Goal: Task Accomplishment & Management: Use online tool/utility

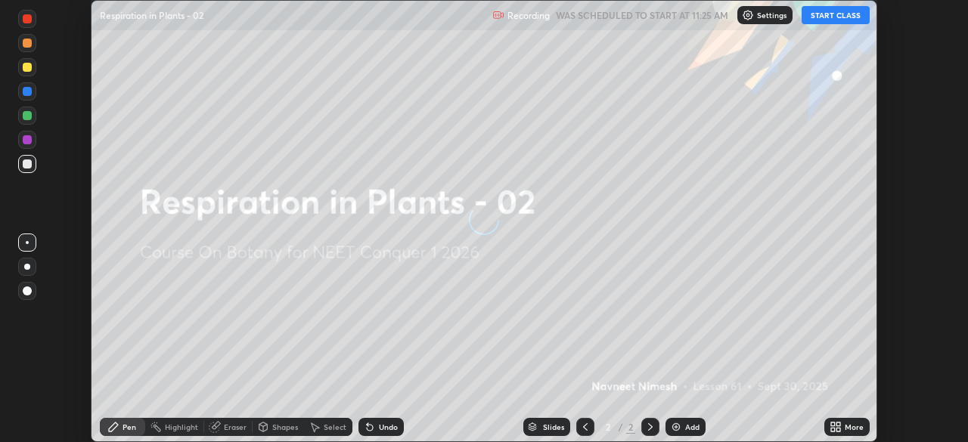
scroll to position [442, 967]
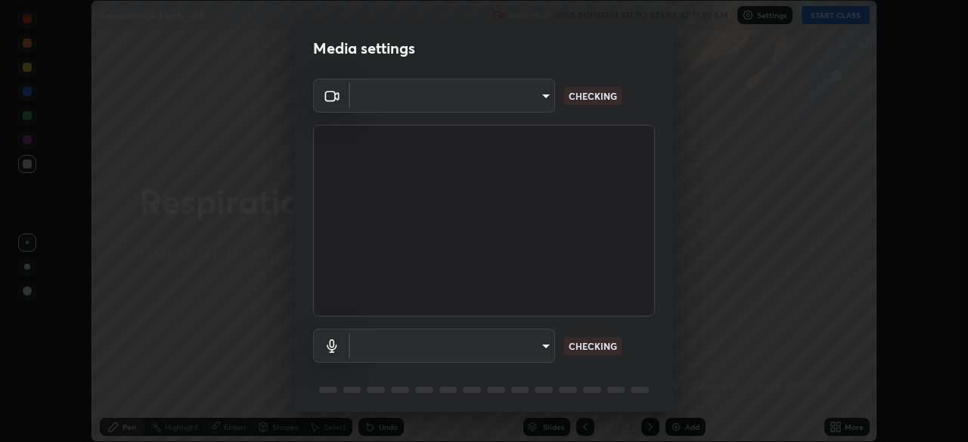
type input "1170694498857cb11788a0b7ae79d5cf1e08a6c331eb8d7031f90166f8fae325"
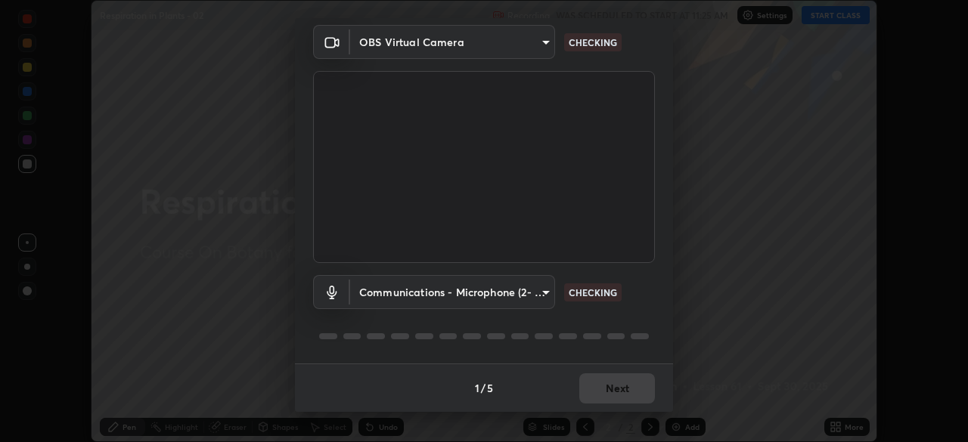
click at [545, 293] on body "Erase all Respiration in Plants - 02 Recording WAS SCHEDULED TO START AT 11:25 …" at bounding box center [484, 221] width 968 height 442
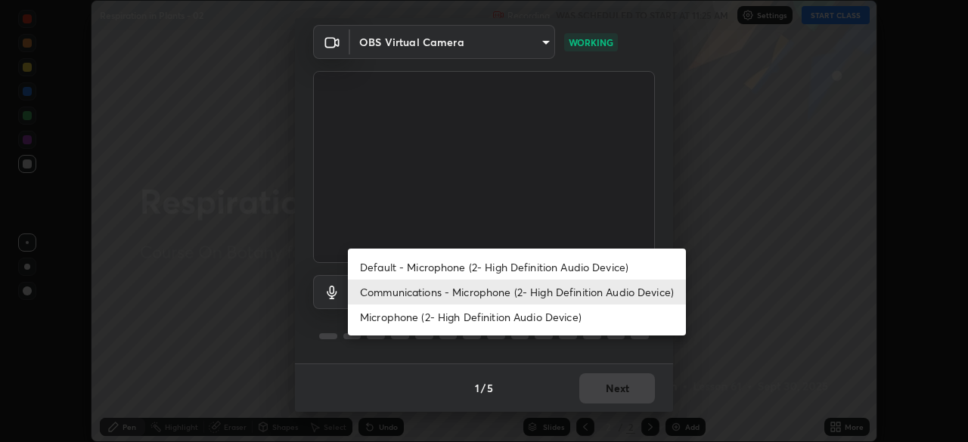
click at [548, 298] on li "Communications - Microphone (2- High Definition Audio Device)" at bounding box center [517, 292] width 338 height 25
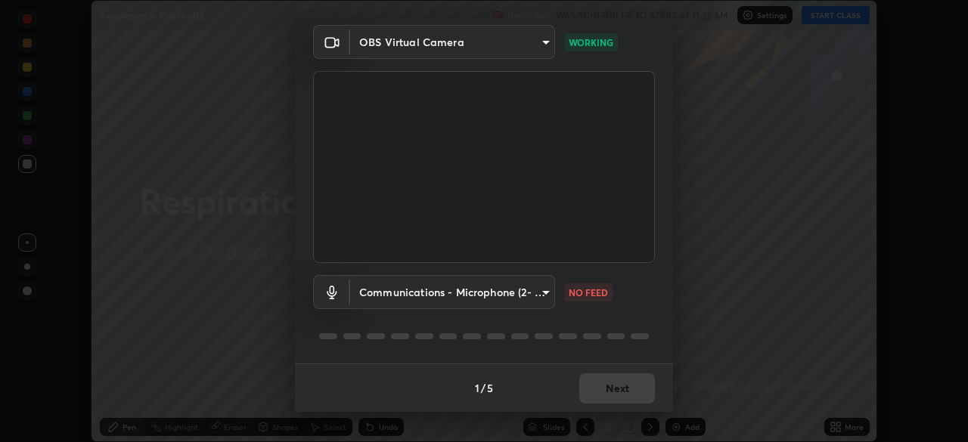
click at [544, 294] on body "Erase all Respiration in Plants - 02 Recording WAS SCHEDULED TO START AT 11:25 …" at bounding box center [484, 221] width 968 height 442
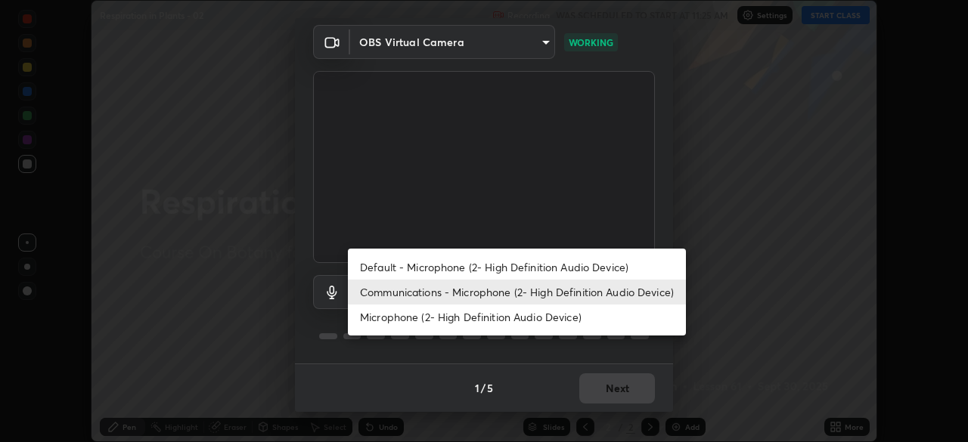
click at [544, 267] on li "Default - Microphone (2- High Definition Audio Device)" at bounding box center [517, 267] width 338 height 25
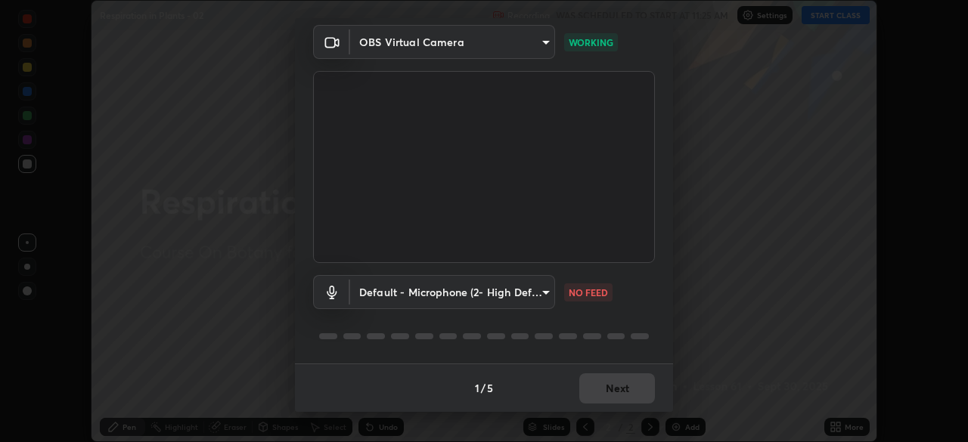
type input "default"
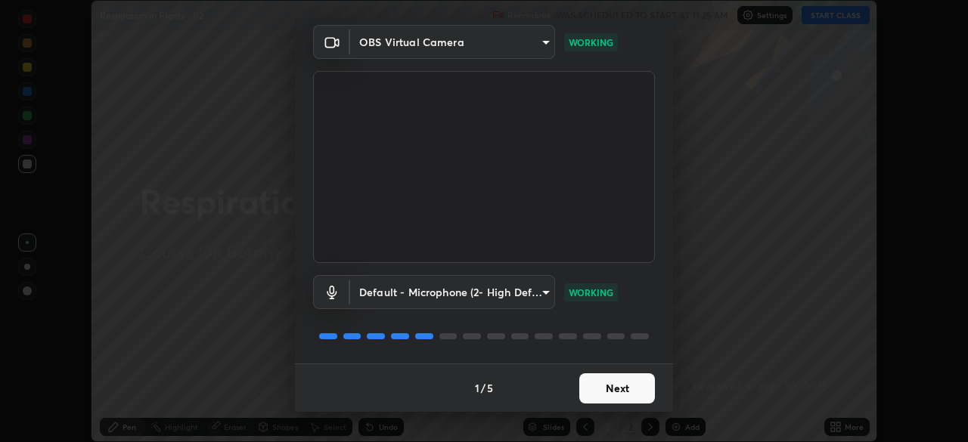
click at [606, 389] on button "Next" at bounding box center [617, 389] width 76 height 30
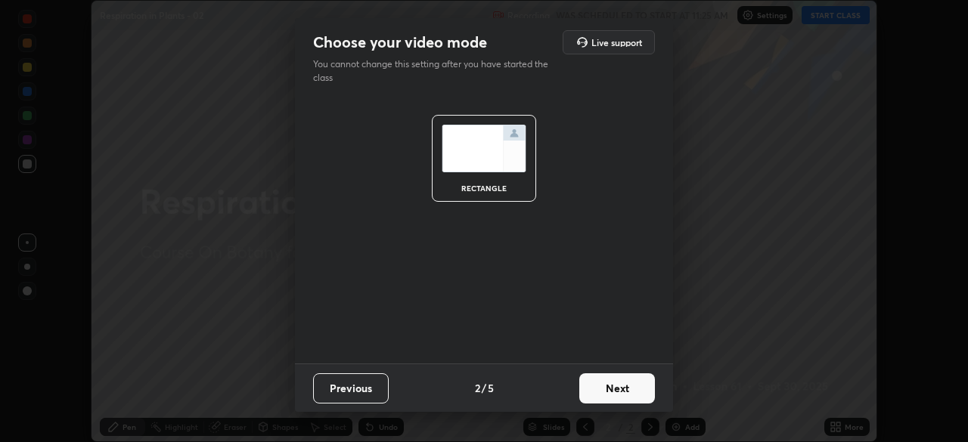
scroll to position [0, 0]
click at [623, 390] on button "Next" at bounding box center [617, 389] width 76 height 30
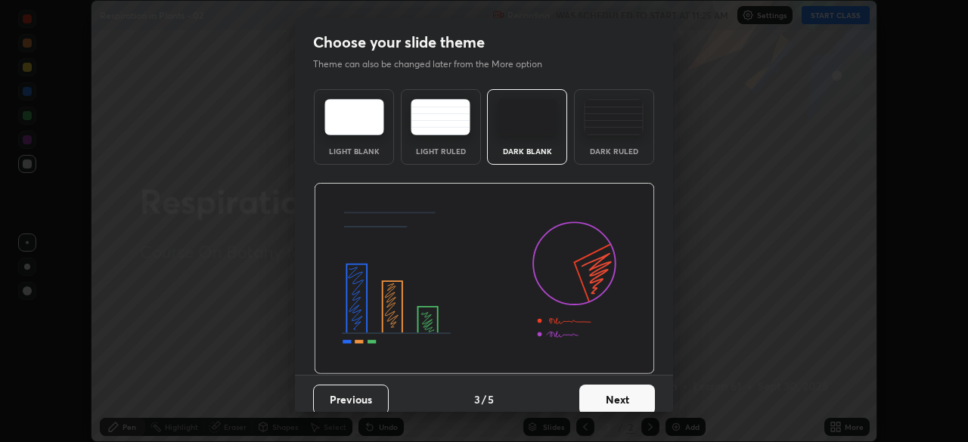
click at [623, 395] on button "Next" at bounding box center [617, 400] width 76 height 30
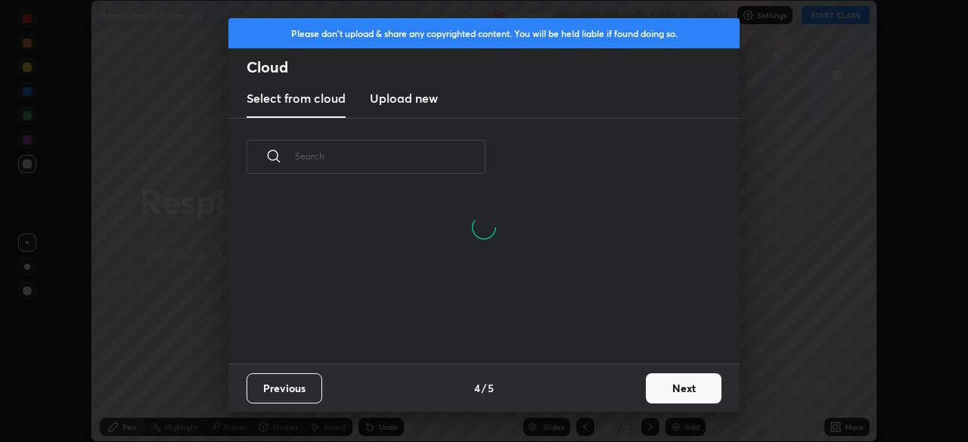
click at [676, 388] on button "Next" at bounding box center [684, 389] width 76 height 30
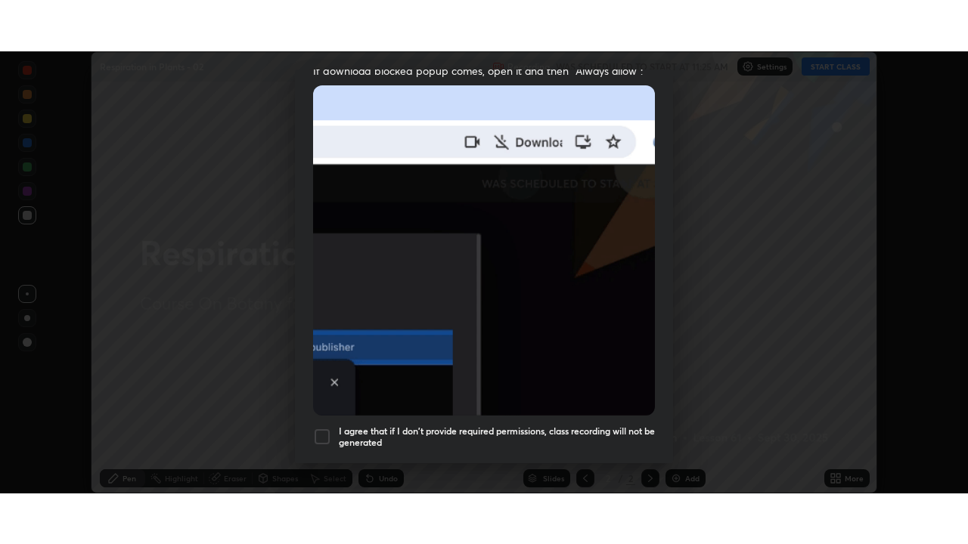
scroll to position [362, 0]
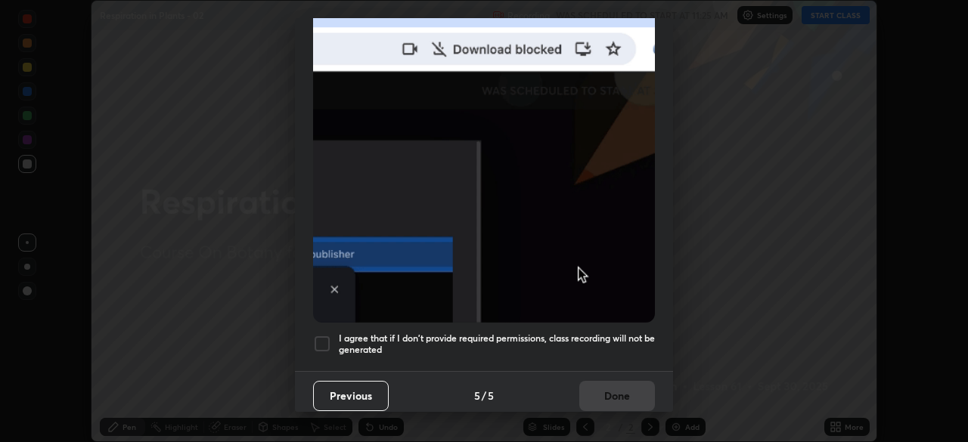
click at [322, 337] on div at bounding box center [322, 344] width 18 height 18
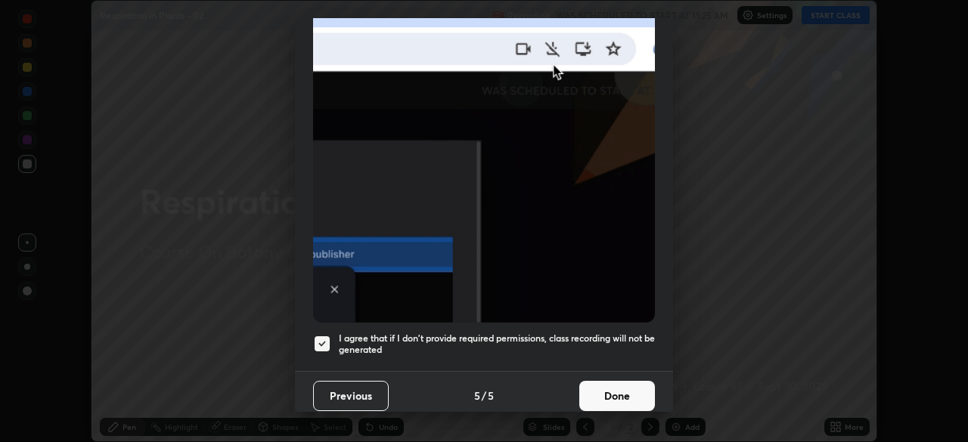
click at [606, 385] on button "Done" at bounding box center [617, 396] width 76 height 30
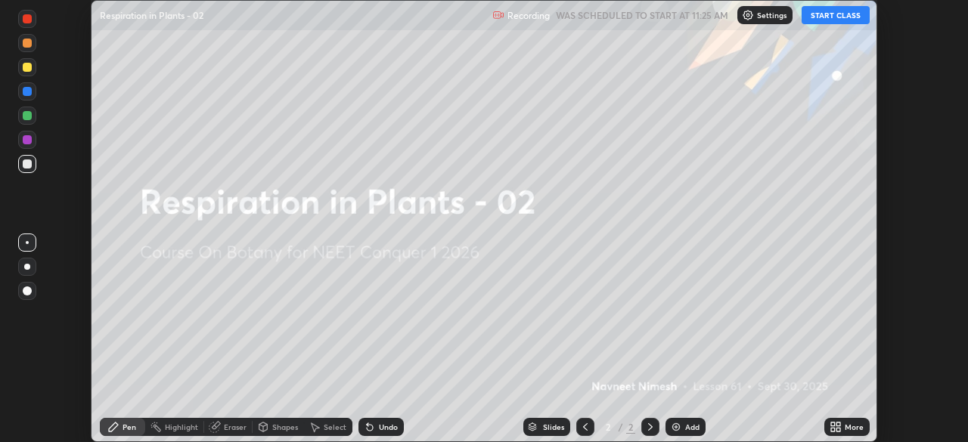
click at [833, 424] on icon at bounding box center [833, 425] width 4 height 4
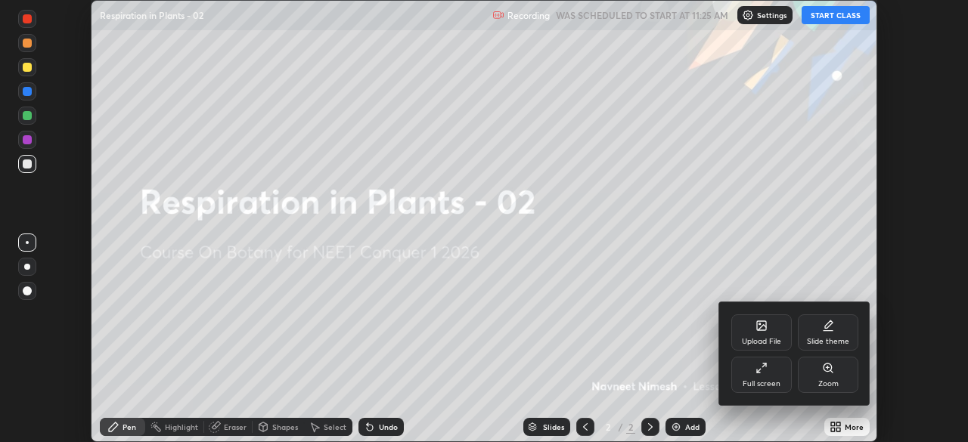
click at [767, 370] on icon at bounding box center [761, 368] width 12 height 12
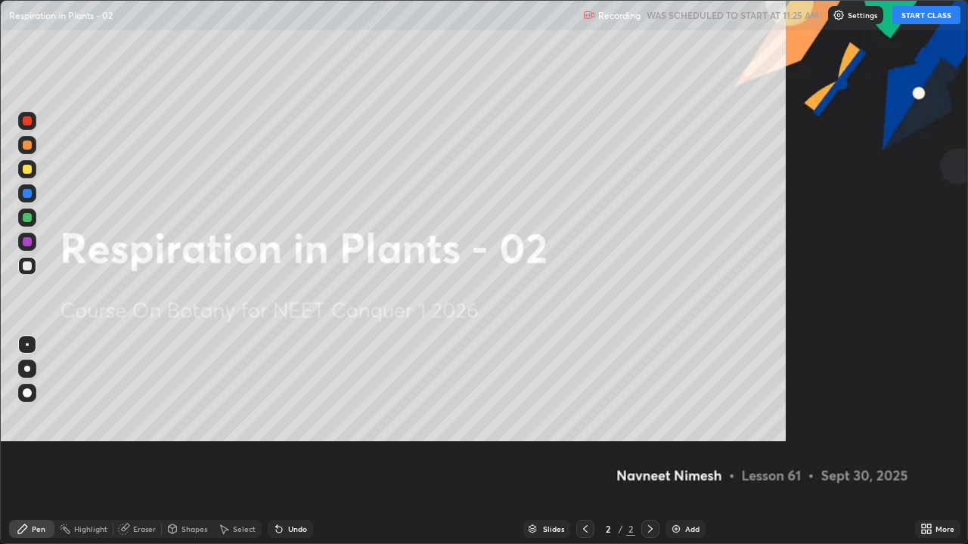
scroll to position [544, 968]
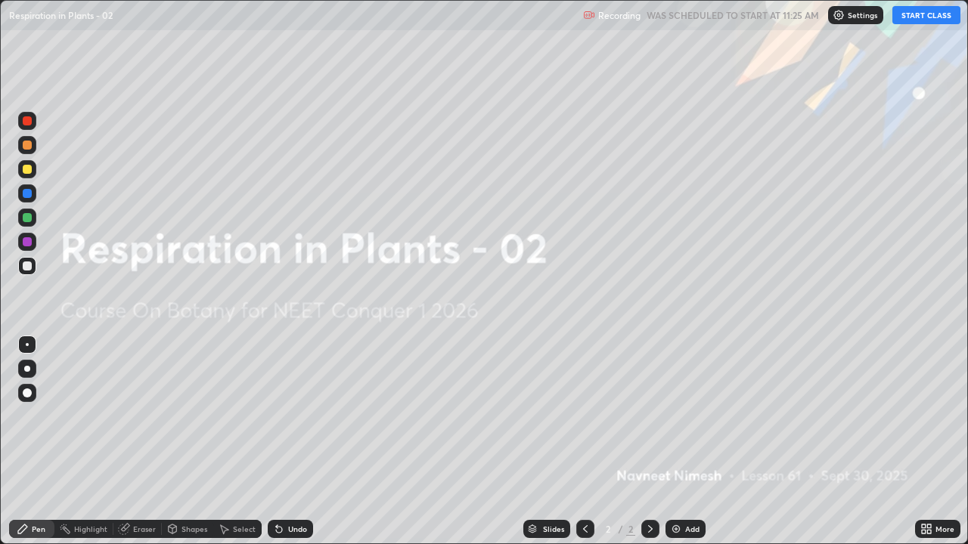
click at [917, 21] on button "START CLASS" at bounding box center [926, 15] width 68 height 18
click at [682, 442] on div "Add" at bounding box center [685, 529] width 40 height 18
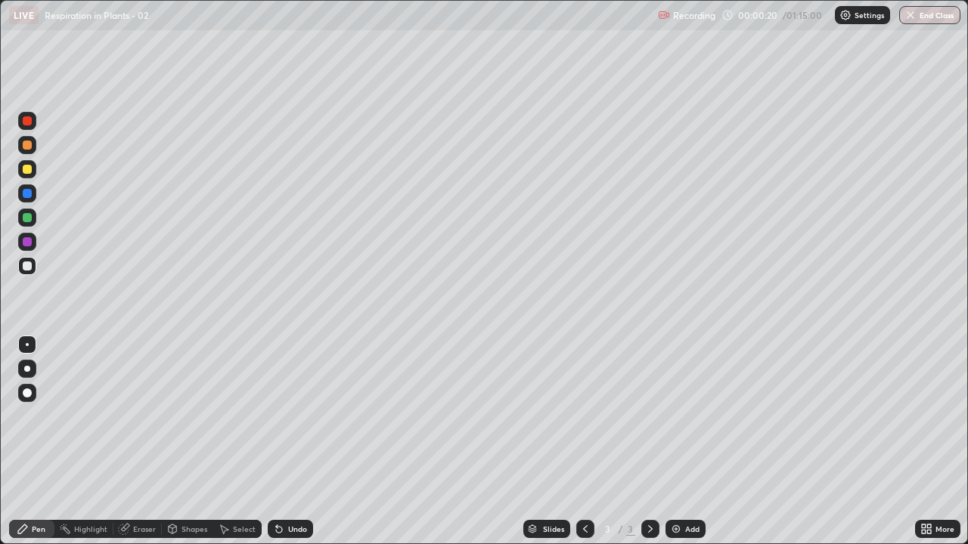
click at [33, 392] on div at bounding box center [27, 393] width 18 height 18
click at [29, 145] on div at bounding box center [27, 145] width 9 height 9
click at [30, 216] on div at bounding box center [27, 217] width 9 height 9
click at [33, 270] on div at bounding box center [27, 266] width 18 height 18
click at [287, 442] on div "Undo" at bounding box center [290, 529] width 45 height 18
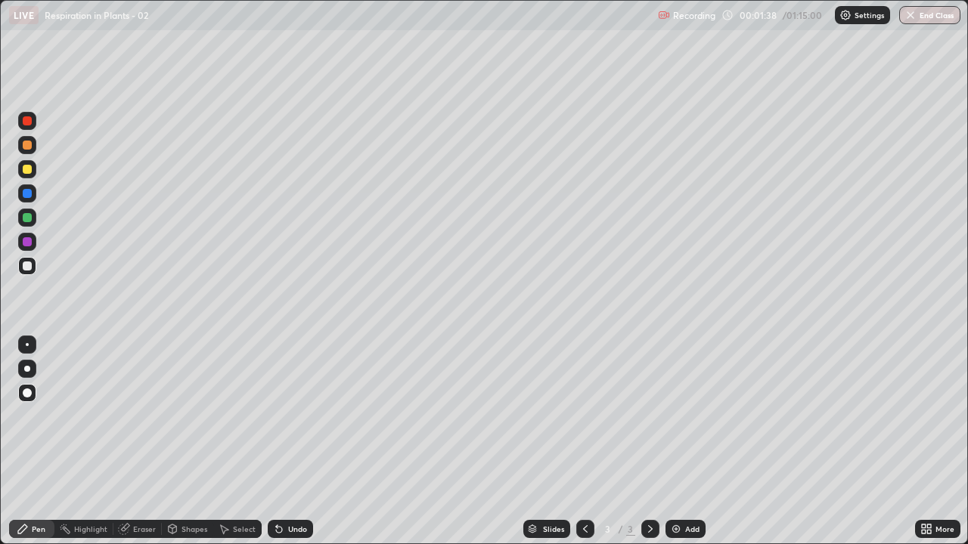
click at [288, 442] on div "Undo" at bounding box center [290, 529] width 45 height 18
click at [278, 442] on icon at bounding box center [279, 530] width 6 height 6
click at [281, 442] on icon at bounding box center [279, 529] width 12 height 12
click at [277, 442] on icon at bounding box center [279, 530] width 6 height 6
click at [276, 442] on icon at bounding box center [277, 527] width 2 height 2
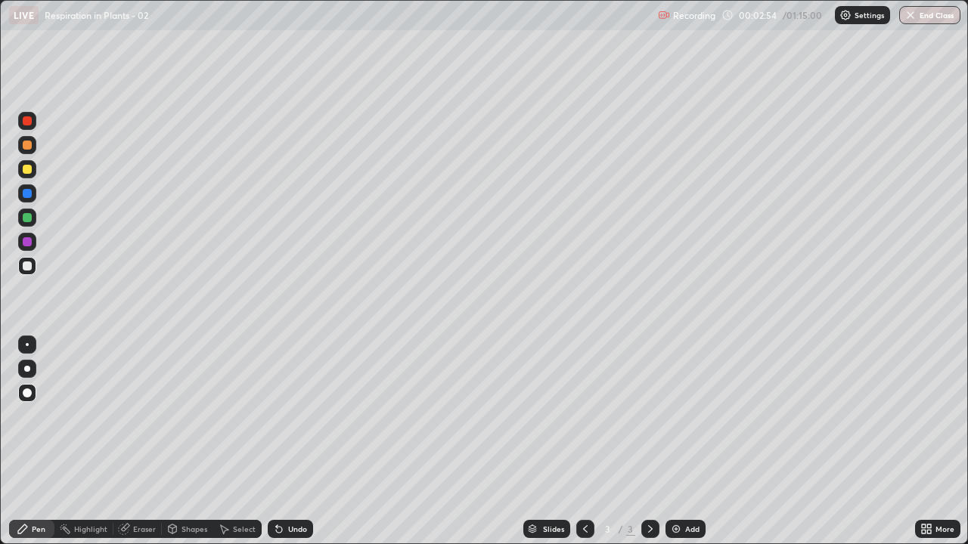
click at [276, 442] on icon at bounding box center [279, 530] width 6 height 6
click at [27, 218] on div at bounding box center [27, 217] width 9 height 9
click at [29, 267] on div at bounding box center [27, 266] width 9 height 9
click at [33, 244] on div at bounding box center [27, 242] width 18 height 18
click at [29, 268] on div at bounding box center [27, 266] width 9 height 9
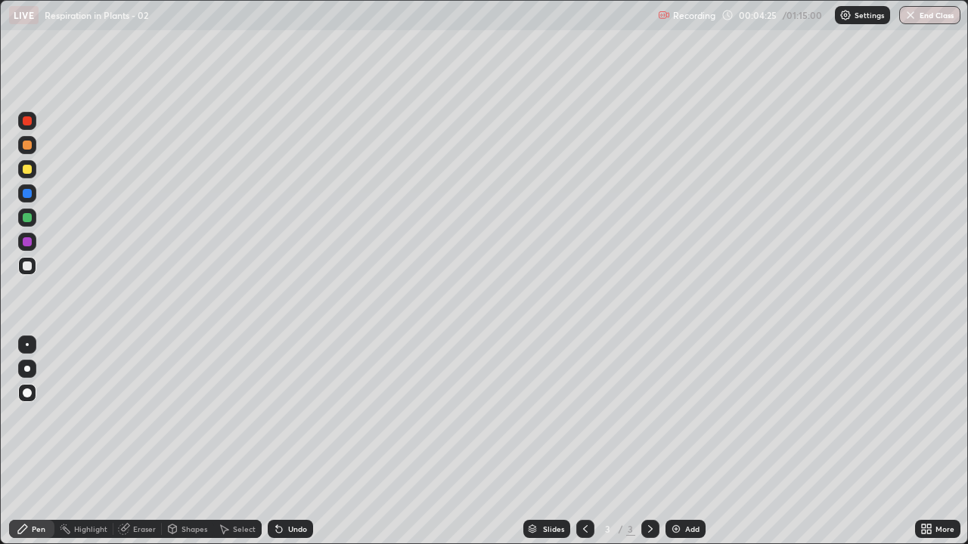
click at [290, 442] on div "Undo" at bounding box center [290, 529] width 45 height 18
click at [286, 442] on div "Undo" at bounding box center [290, 529] width 45 height 18
click at [276, 442] on icon at bounding box center [279, 530] width 6 height 6
click at [33, 271] on div at bounding box center [27, 266] width 18 height 18
click at [678, 442] on img at bounding box center [676, 529] width 12 height 12
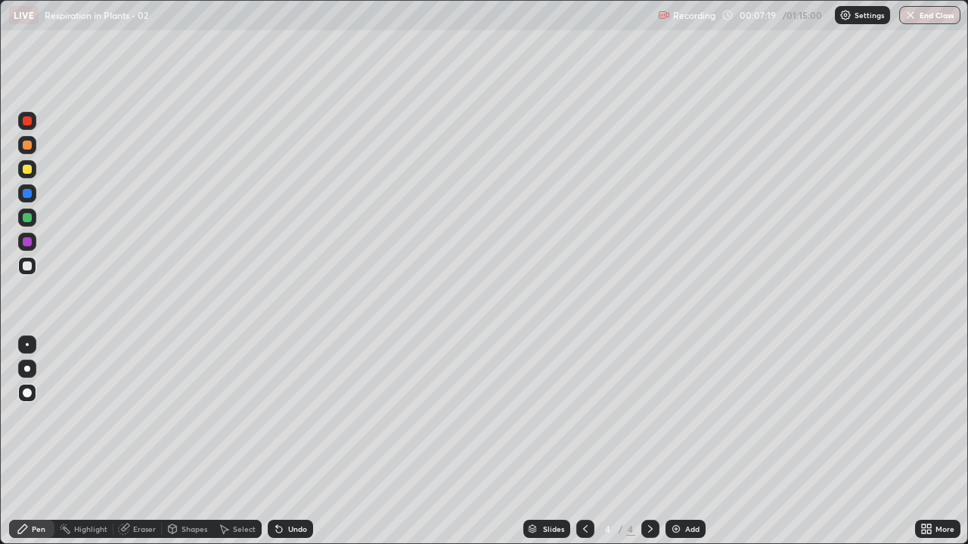
click at [30, 267] on div at bounding box center [27, 266] width 9 height 9
click at [28, 145] on div at bounding box center [27, 145] width 9 height 9
click at [29, 170] on div at bounding box center [27, 169] width 9 height 9
click at [30, 267] on div at bounding box center [27, 266] width 9 height 9
click at [29, 172] on div at bounding box center [27, 169] width 9 height 9
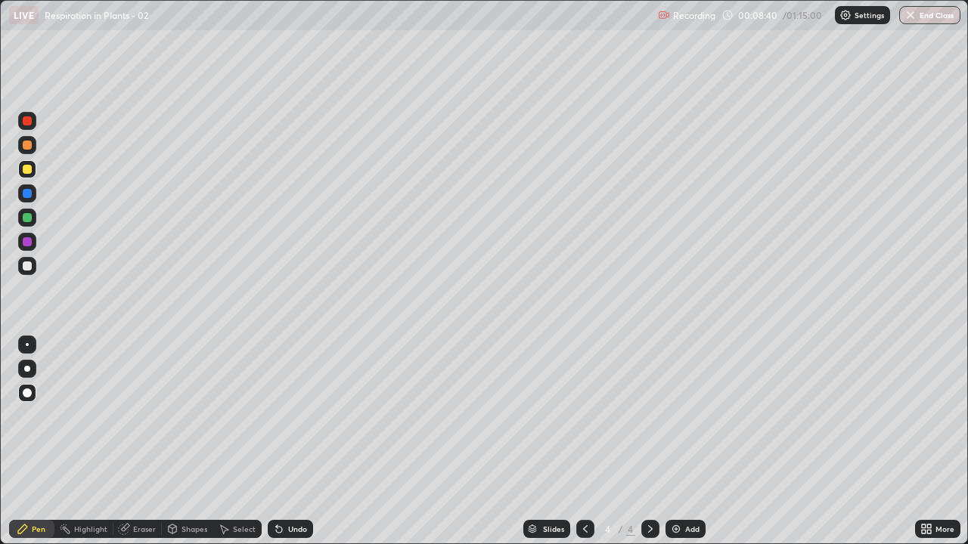
click at [276, 442] on icon at bounding box center [279, 530] width 6 height 6
click at [276, 442] on icon at bounding box center [277, 527] width 2 height 2
click at [29, 240] on div at bounding box center [27, 241] width 9 height 9
click at [30, 265] on div at bounding box center [27, 266] width 9 height 9
click at [29, 242] on div at bounding box center [27, 241] width 9 height 9
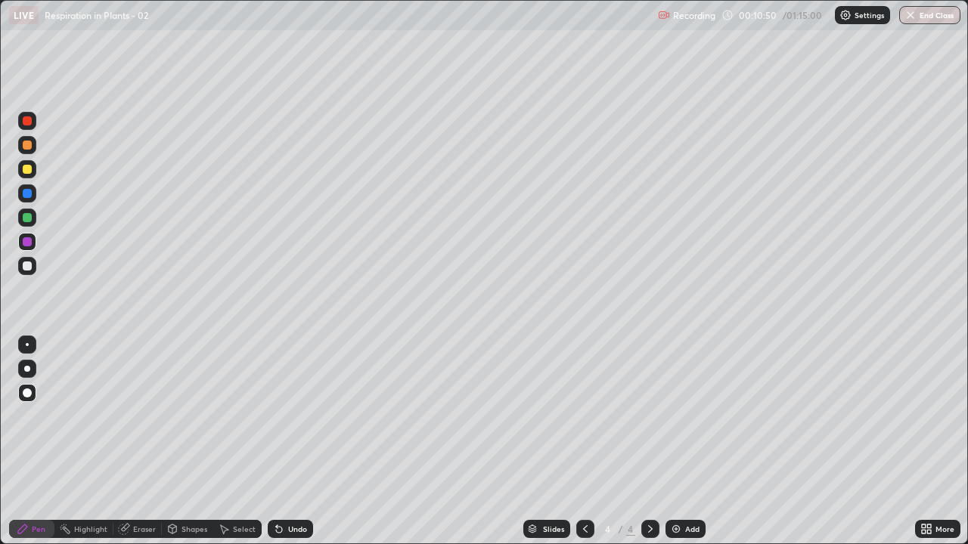
click at [30, 216] on div at bounding box center [27, 217] width 9 height 9
click at [20, 172] on div at bounding box center [27, 169] width 18 height 18
click at [29, 268] on div at bounding box center [27, 266] width 9 height 9
click at [33, 247] on div at bounding box center [27, 242] width 18 height 18
click at [28, 171] on div at bounding box center [27, 169] width 9 height 9
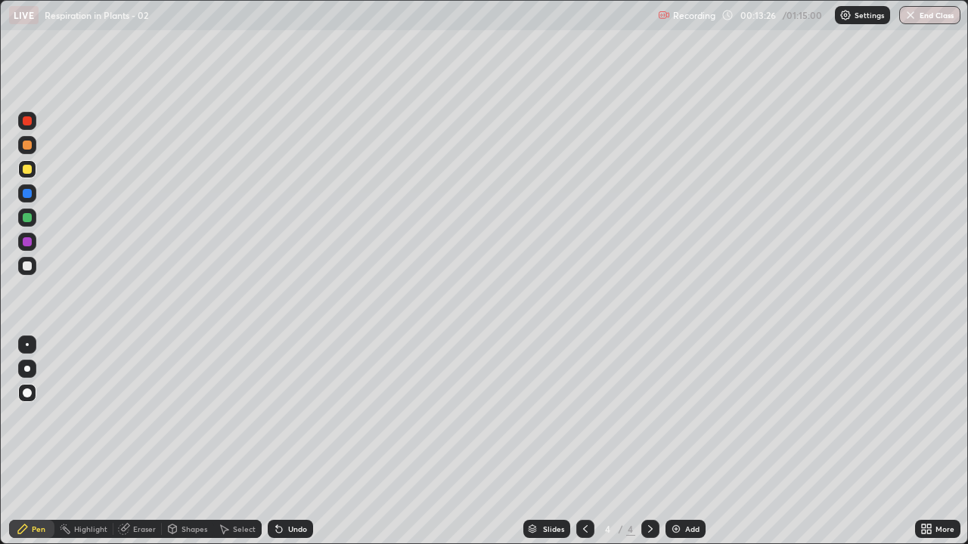
click at [276, 442] on icon at bounding box center [277, 527] width 2 height 2
click at [277, 442] on icon at bounding box center [279, 530] width 6 height 6
click at [29, 268] on div at bounding box center [27, 266] width 9 height 9
click at [29, 241] on div at bounding box center [27, 241] width 9 height 9
click at [28, 265] on div at bounding box center [27, 266] width 9 height 9
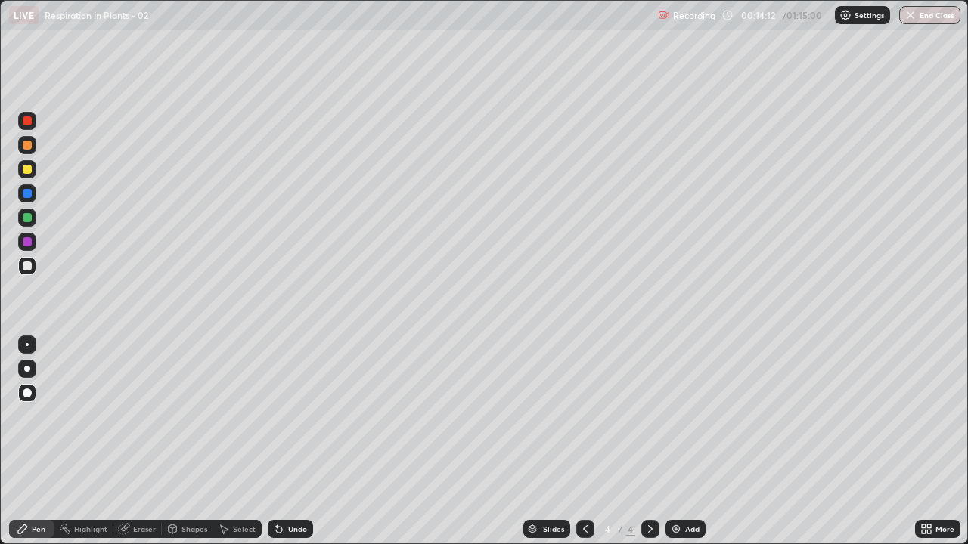
click at [30, 240] on div at bounding box center [27, 241] width 9 height 9
click at [31, 173] on div at bounding box center [27, 169] width 18 height 18
click at [278, 442] on icon at bounding box center [279, 529] width 12 height 12
click at [276, 442] on icon at bounding box center [277, 527] width 2 height 2
click at [278, 442] on icon at bounding box center [279, 529] width 12 height 12
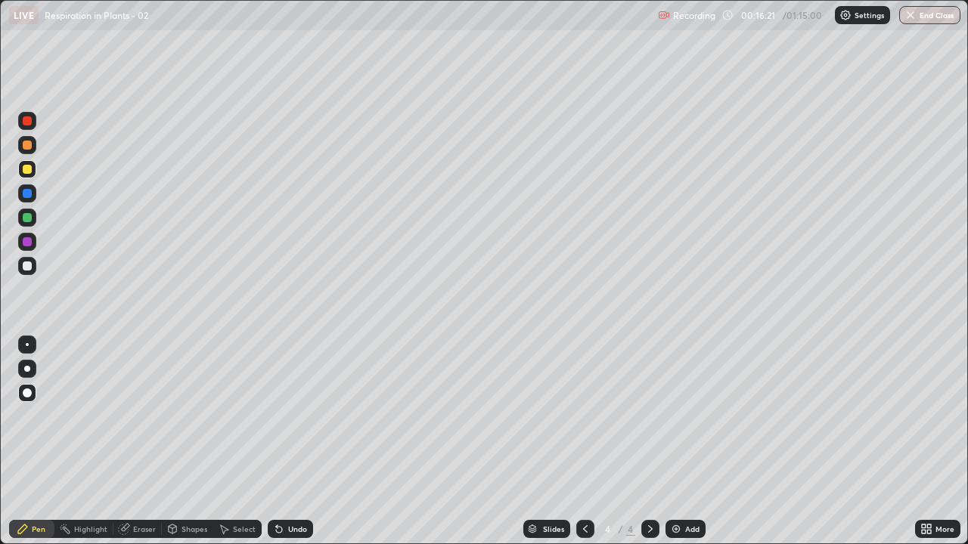
click at [28, 266] on div at bounding box center [27, 266] width 9 height 9
click at [30, 265] on div at bounding box center [27, 266] width 9 height 9
click at [30, 268] on div at bounding box center [27, 266] width 9 height 9
click at [31, 244] on div at bounding box center [27, 242] width 18 height 18
click at [277, 442] on icon at bounding box center [279, 530] width 6 height 6
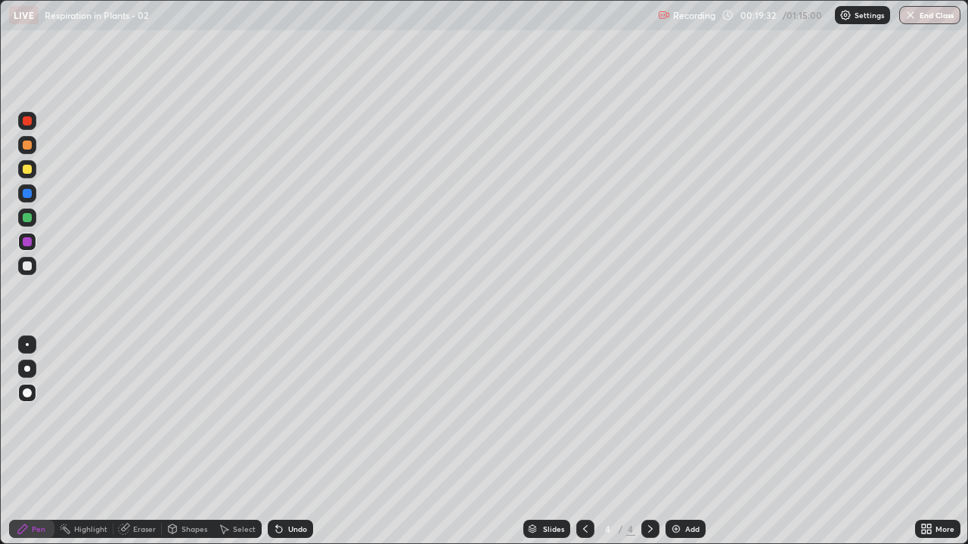
click at [34, 266] on div at bounding box center [27, 266] width 18 height 18
click at [31, 171] on div at bounding box center [27, 169] width 9 height 9
click at [281, 442] on icon at bounding box center [279, 529] width 12 height 12
click at [282, 442] on div "Undo" at bounding box center [290, 529] width 45 height 18
click at [29, 267] on div at bounding box center [27, 266] width 9 height 9
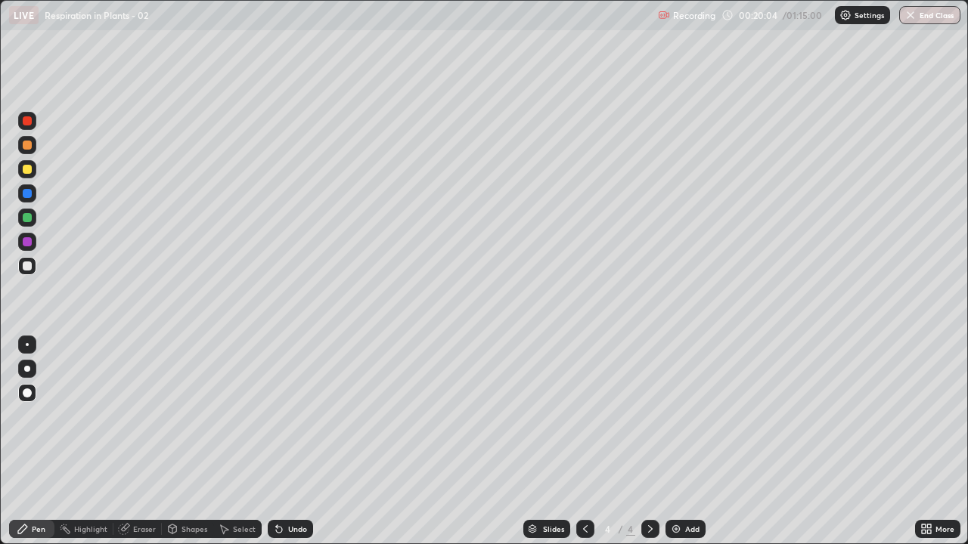
click at [28, 171] on div at bounding box center [27, 169] width 9 height 9
click at [30, 267] on div at bounding box center [27, 266] width 9 height 9
click at [33, 242] on div at bounding box center [27, 242] width 18 height 18
click at [30, 268] on div at bounding box center [27, 266] width 9 height 9
click at [27, 195] on div at bounding box center [27, 193] width 9 height 9
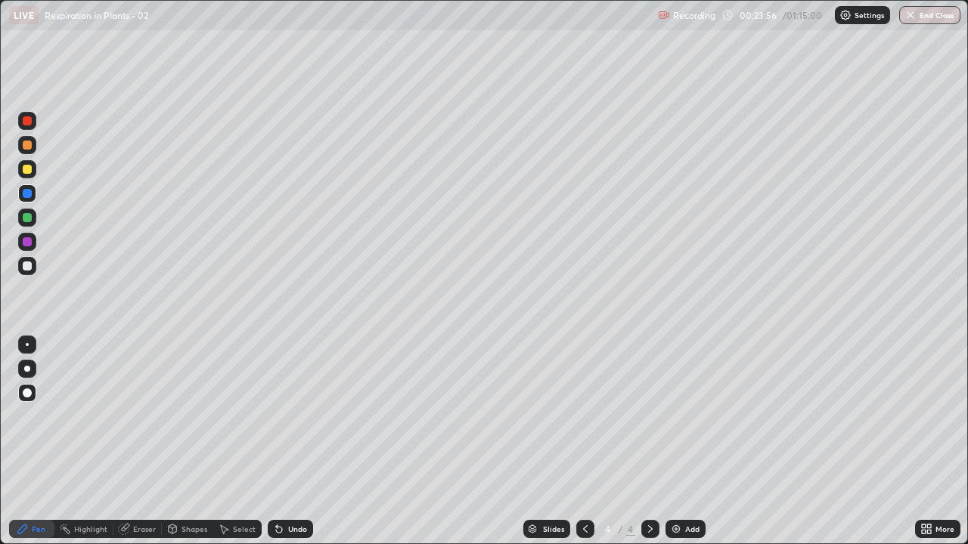
click at [28, 242] on div at bounding box center [27, 241] width 9 height 9
click at [33, 170] on div at bounding box center [27, 169] width 18 height 18
click at [26, 265] on div at bounding box center [27, 266] width 9 height 9
click at [33, 242] on div at bounding box center [27, 242] width 18 height 18
click at [30, 267] on div at bounding box center [27, 266] width 9 height 9
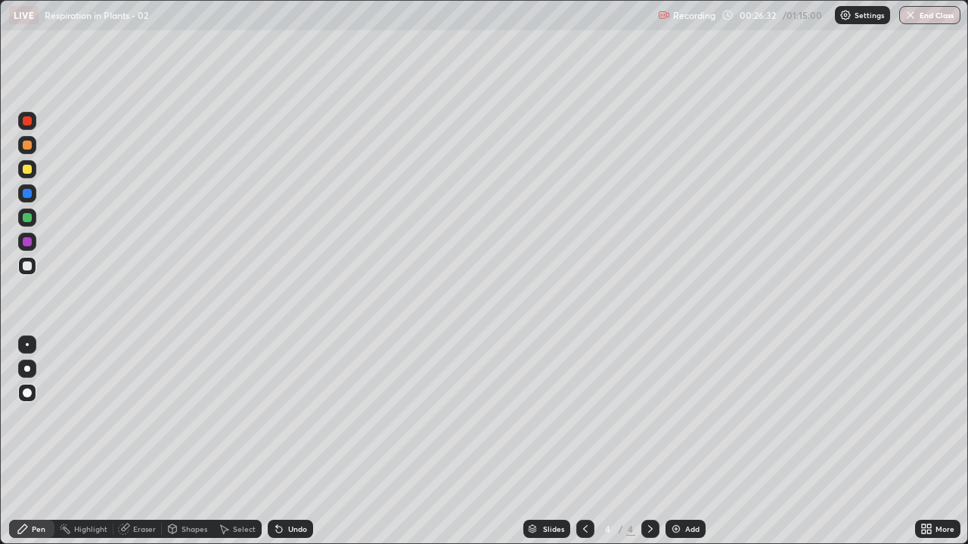
click at [33, 237] on div at bounding box center [27, 242] width 18 height 18
click at [26, 169] on div at bounding box center [27, 169] width 9 height 9
click at [26, 265] on div at bounding box center [27, 266] width 9 height 9
click at [34, 240] on div at bounding box center [27, 242] width 18 height 18
click at [30, 175] on div at bounding box center [27, 169] width 18 height 18
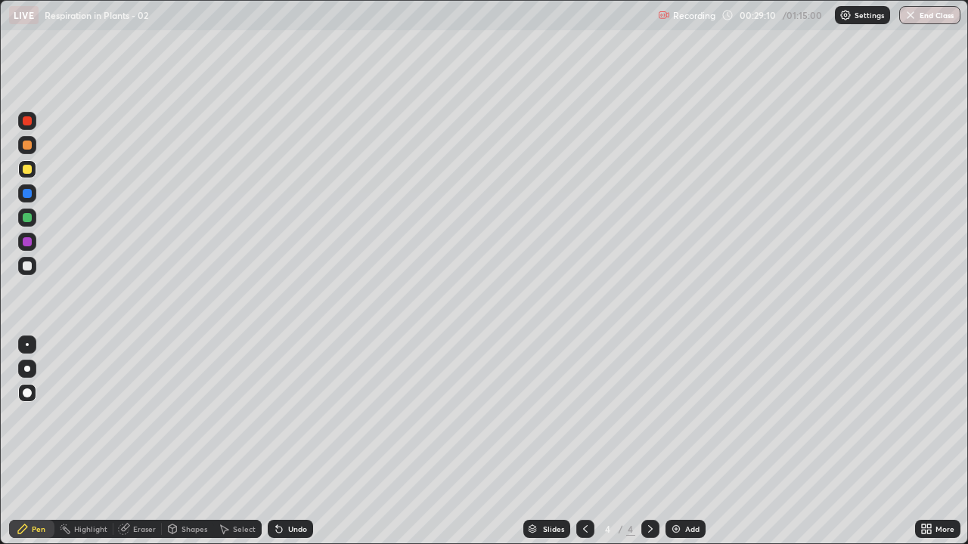
click at [29, 265] on div at bounding box center [27, 266] width 9 height 9
click at [28, 242] on div at bounding box center [27, 241] width 9 height 9
click at [27, 170] on div at bounding box center [27, 169] width 9 height 9
click at [26, 262] on div at bounding box center [27, 266] width 9 height 9
click at [28, 242] on div at bounding box center [27, 241] width 9 height 9
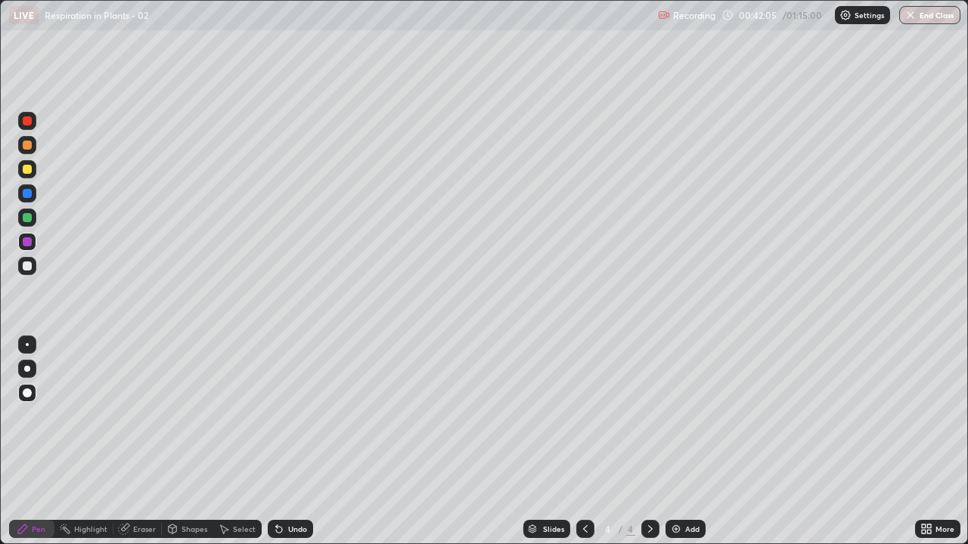
click at [685, 442] on div "Add" at bounding box center [692, 530] width 14 height 8
click at [582, 442] on icon at bounding box center [585, 529] width 12 height 12
click at [29, 196] on div at bounding box center [27, 193] width 9 height 9
click at [27, 123] on div at bounding box center [27, 120] width 9 height 9
click at [648, 442] on icon at bounding box center [650, 529] width 12 height 12
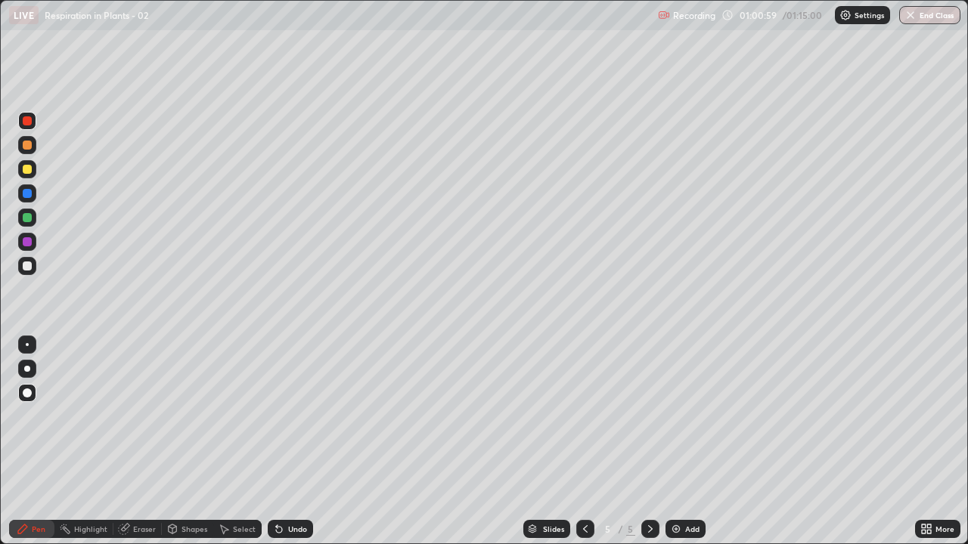
click at [30, 267] on div at bounding box center [27, 266] width 9 height 9
click at [583, 442] on icon at bounding box center [585, 530] width 5 height 8
click at [647, 442] on icon at bounding box center [650, 529] width 12 height 12
click at [30, 169] on div at bounding box center [27, 169] width 9 height 9
click at [34, 268] on div at bounding box center [27, 266] width 18 height 18
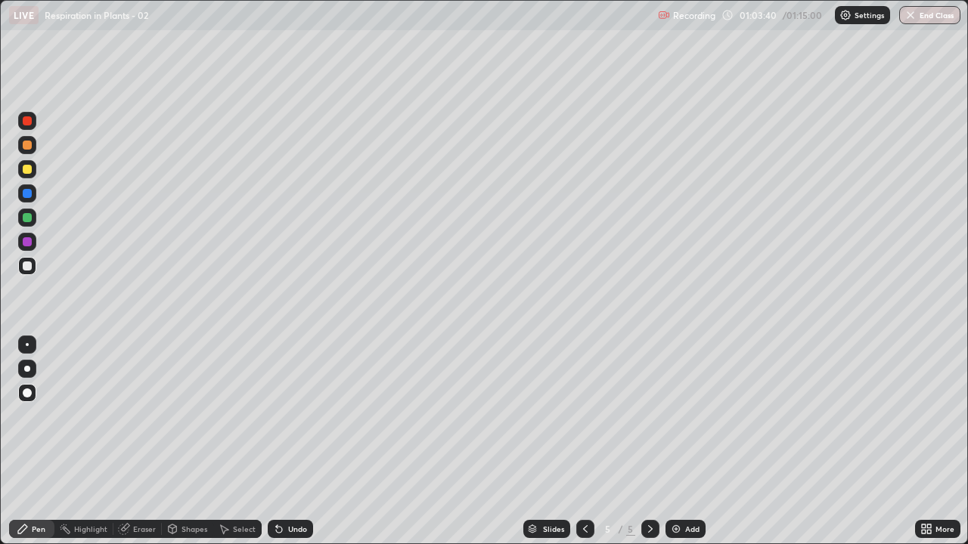
click at [582, 442] on icon at bounding box center [585, 529] width 12 height 12
click at [647, 442] on icon at bounding box center [650, 529] width 12 height 12
click at [29, 196] on div at bounding box center [27, 193] width 9 height 9
click at [29, 265] on div at bounding box center [27, 266] width 9 height 9
click at [288, 442] on div "Undo" at bounding box center [297, 530] width 19 height 8
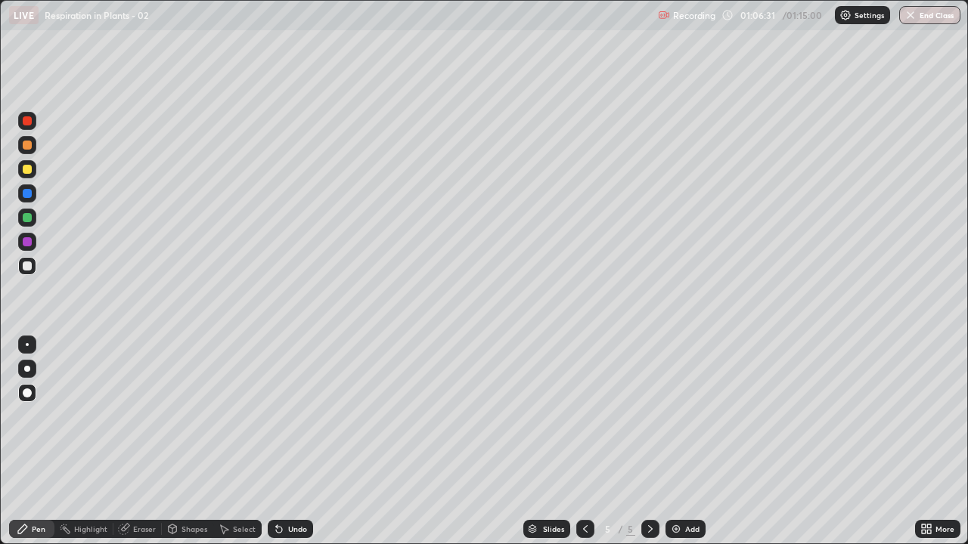
click at [290, 442] on div "Undo" at bounding box center [290, 529] width 45 height 18
click at [28, 216] on div at bounding box center [27, 217] width 9 height 9
click at [30, 268] on div at bounding box center [27, 266] width 9 height 9
click at [919, 22] on button "End Class" at bounding box center [931, 15] width 60 height 18
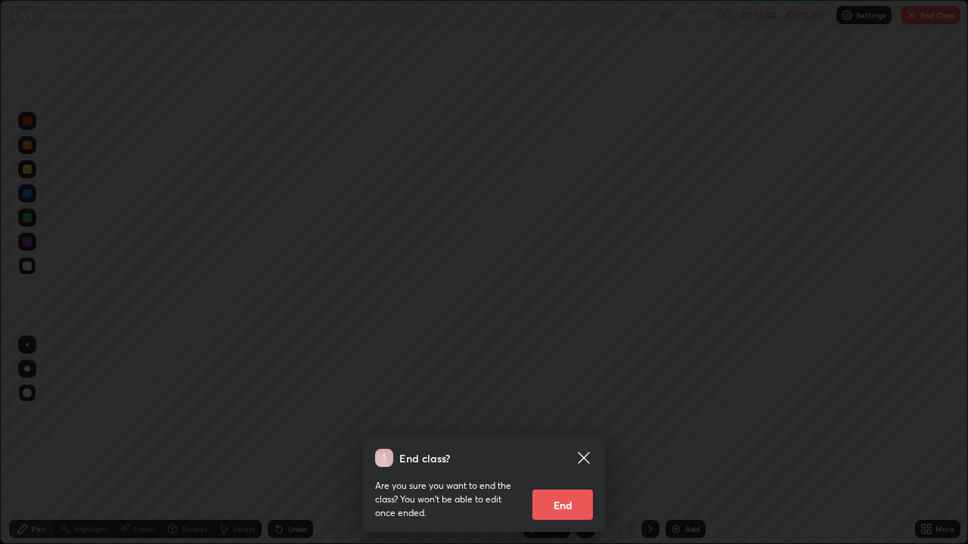
click at [568, 442] on button "End" at bounding box center [562, 505] width 60 height 30
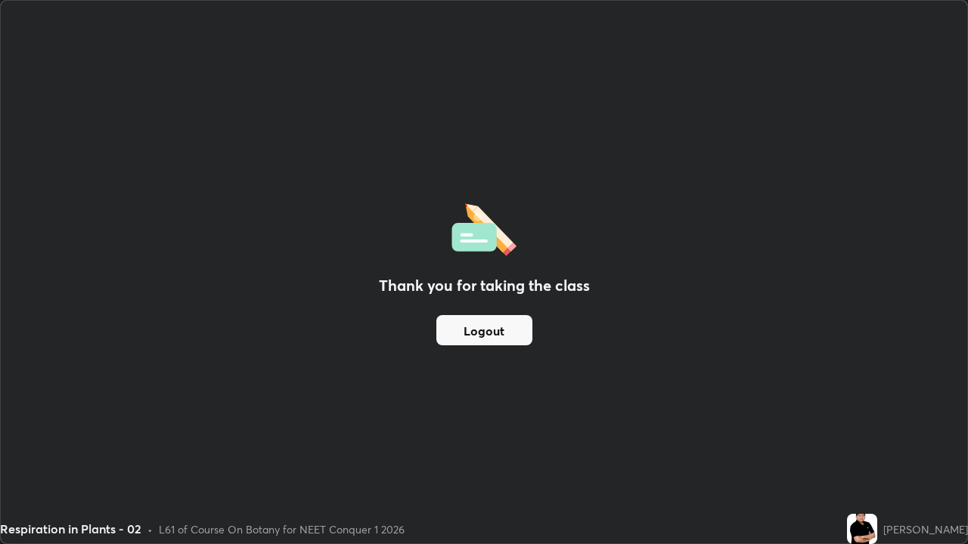
click at [498, 343] on button "Logout" at bounding box center [484, 330] width 96 height 30
click at [507, 337] on button "Logout" at bounding box center [484, 330] width 96 height 30
click at [513, 343] on button "Logout" at bounding box center [484, 330] width 96 height 30
